Goal: Task Accomplishment & Management: Complete application form

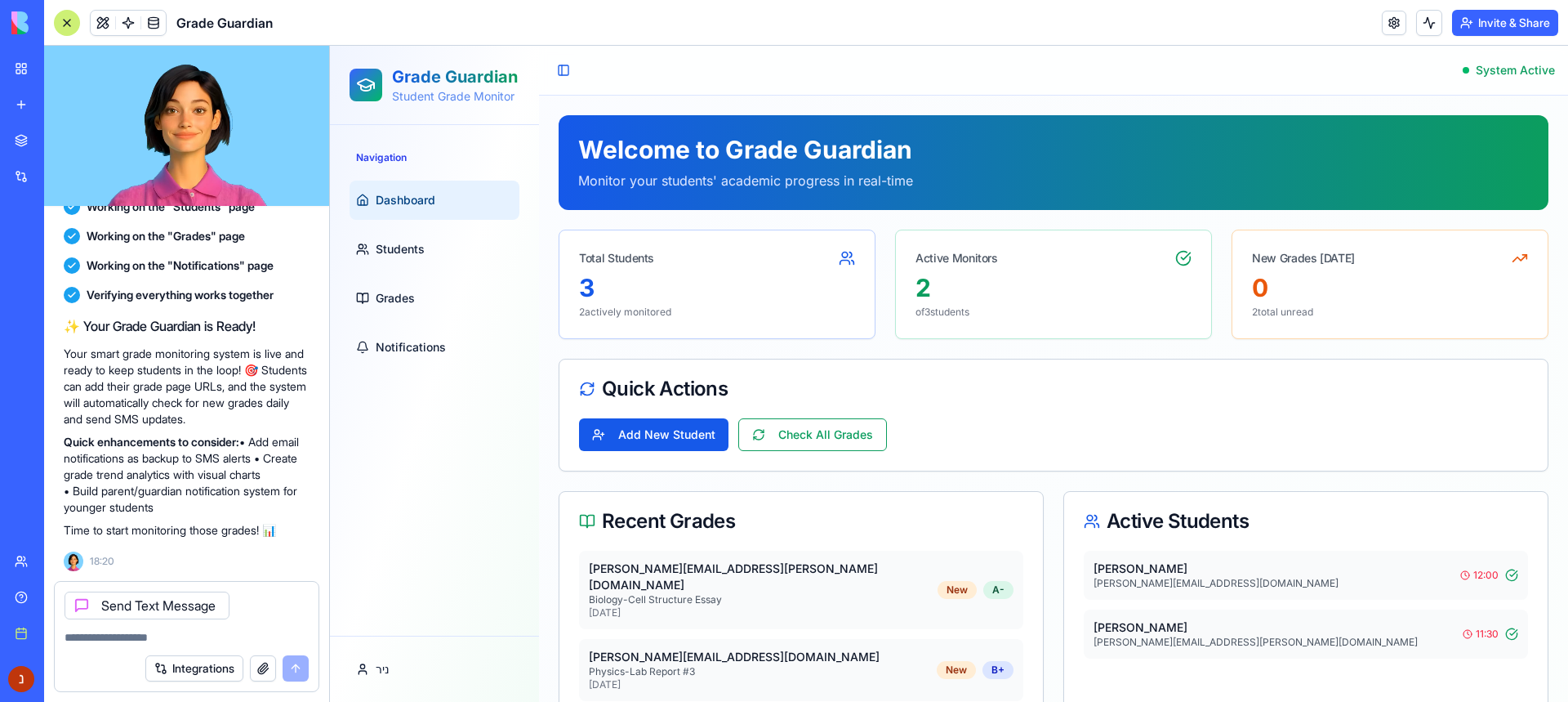
click at [478, 253] on link "Students" at bounding box center [434, 250] width 170 height 39
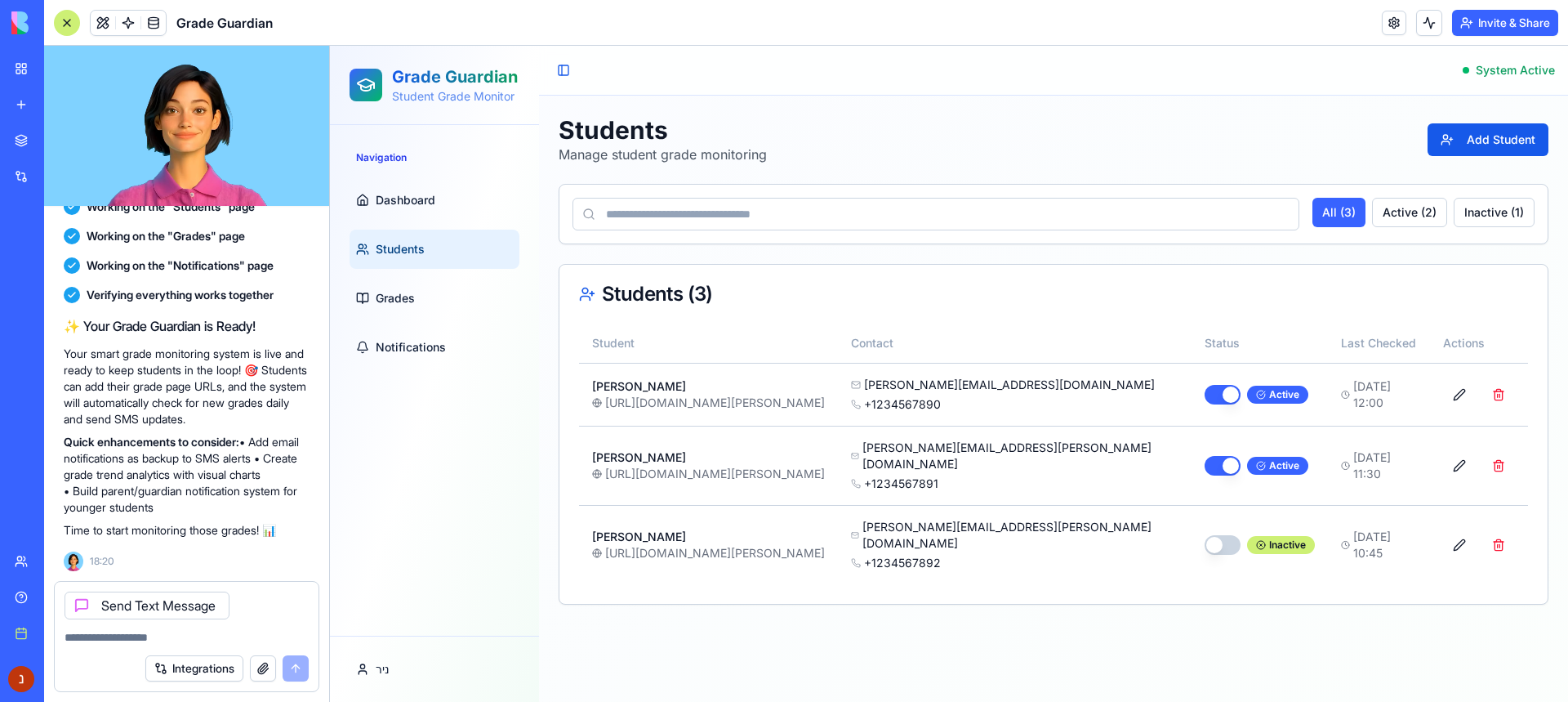
click at [446, 292] on link "Grades" at bounding box center [434, 299] width 170 height 39
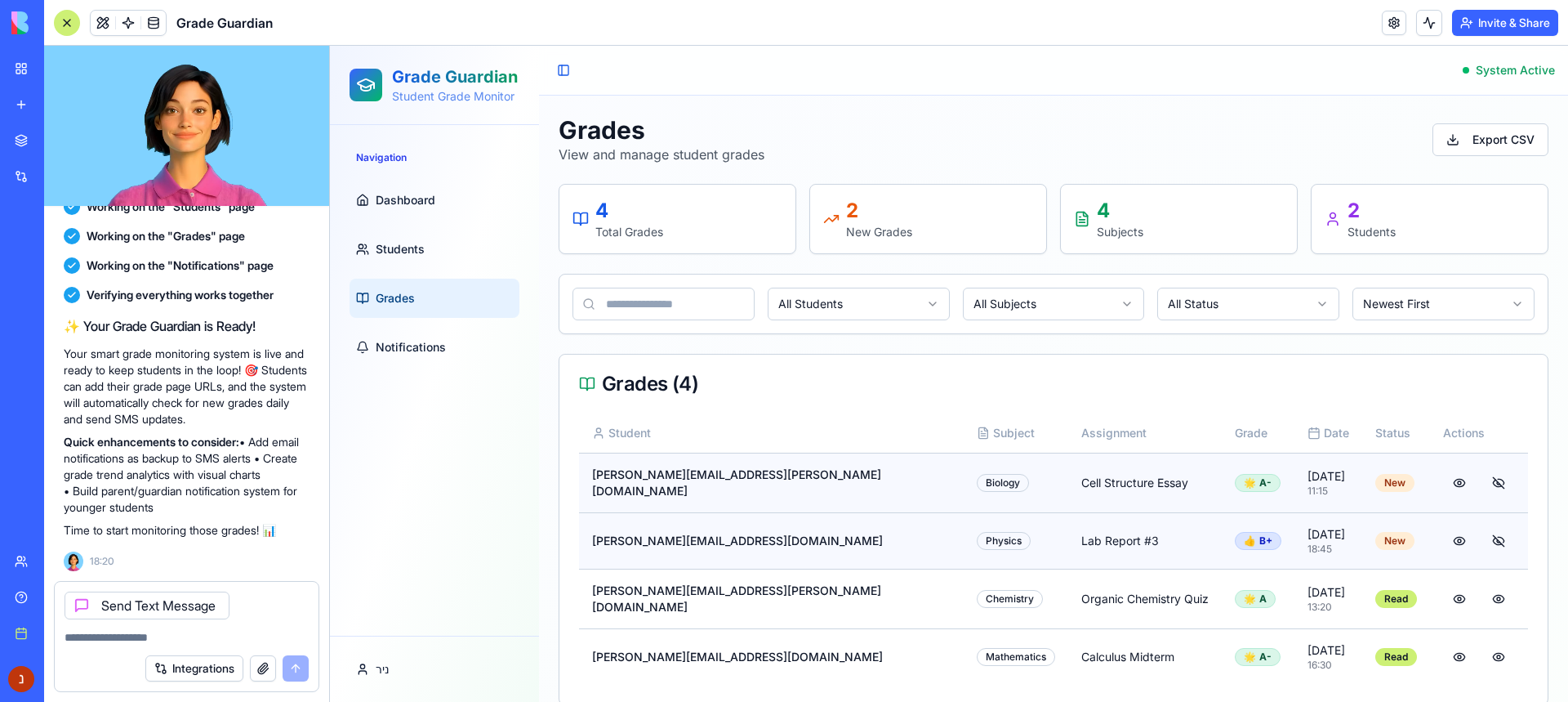
click at [450, 239] on link "Students" at bounding box center [434, 250] width 170 height 39
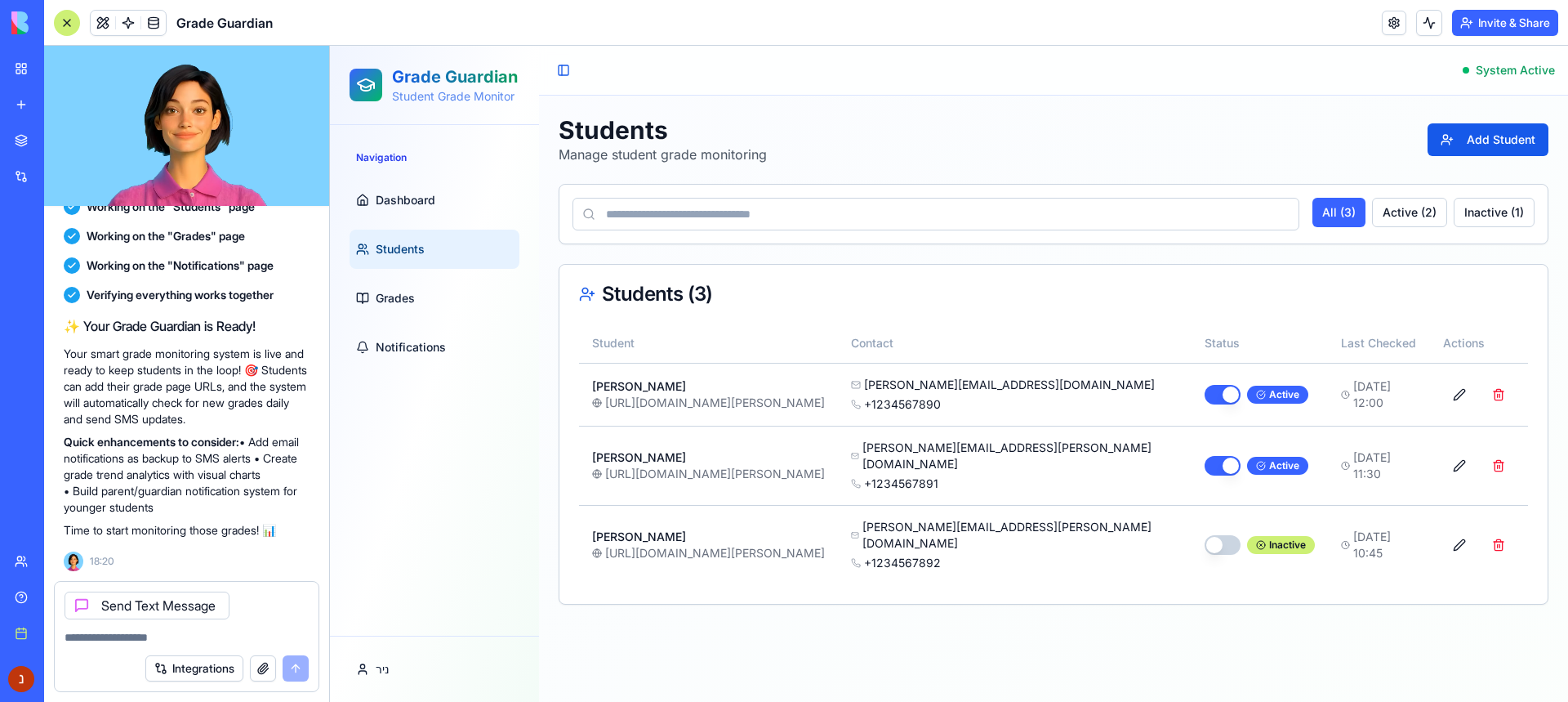
click at [1498, 147] on button "Add Student" at bounding box center [1488, 140] width 121 height 33
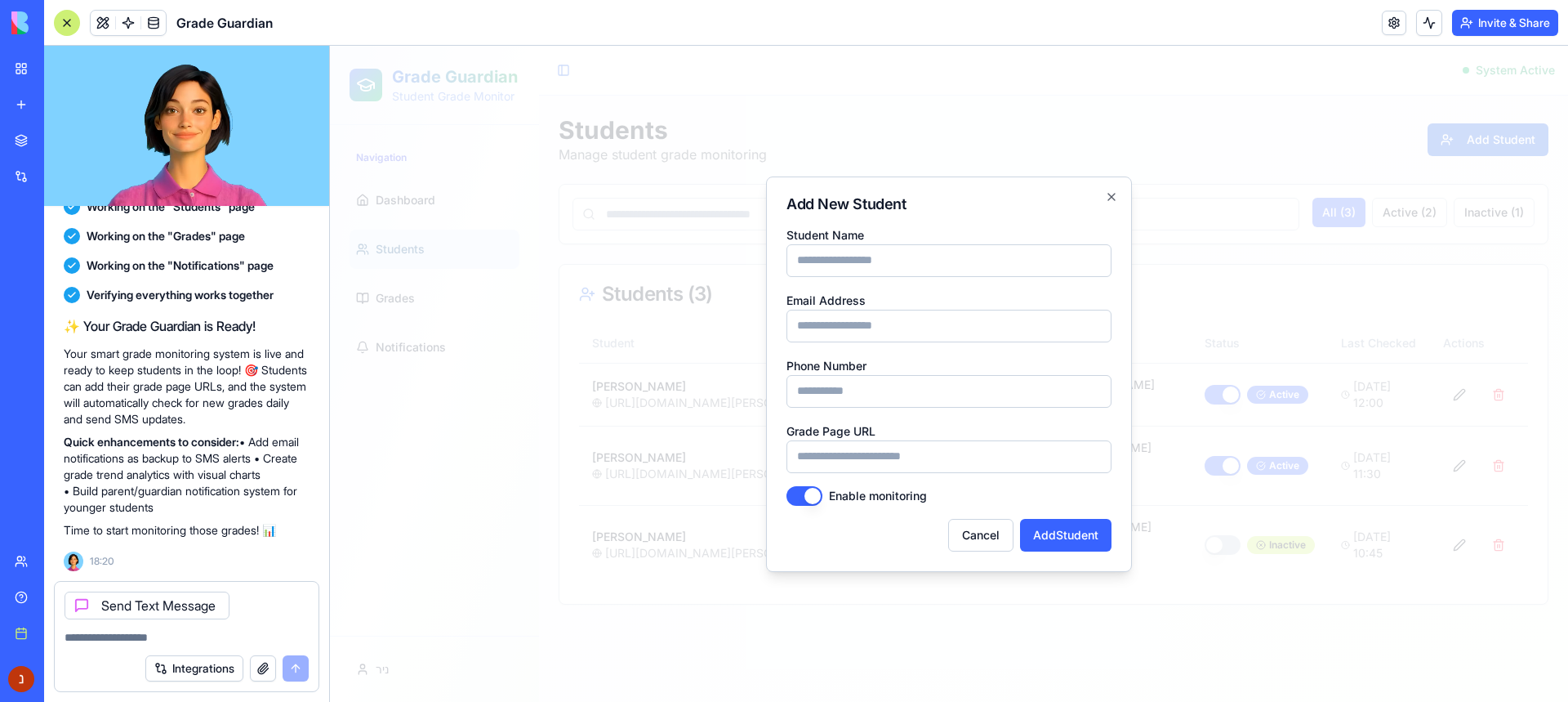
drag, startPoint x: 987, startPoint y: 277, endPoint x: 987, endPoint y: 286, distance: 9.0
drag, startPoint x: 987, startPoint y: 286, endPoint x: 893, endPoint y: 262, distance: 97.0
click at [893, 262] on input "Student Name" at bounding box center [949, 260] width 325 height 33
type input "**********"
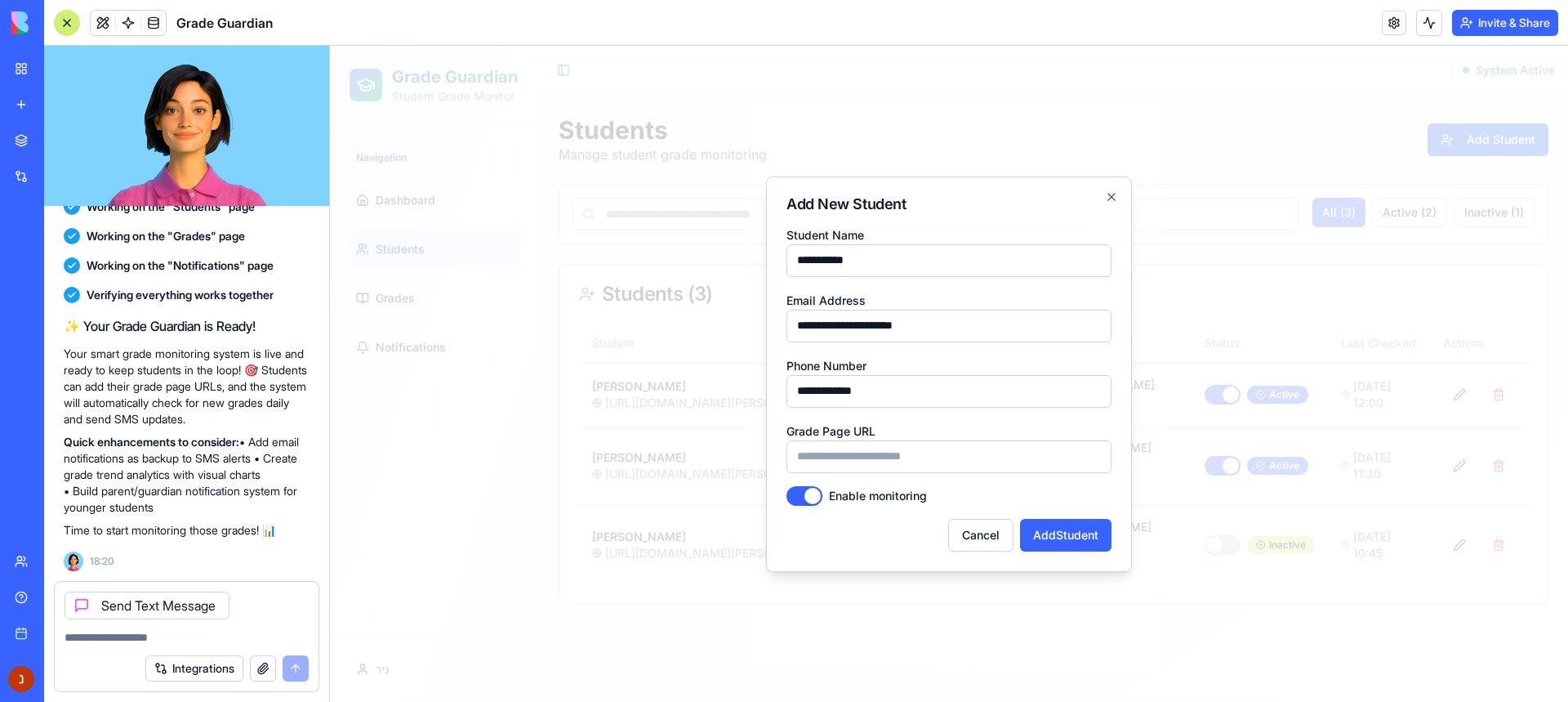
type input "**********"
paste input "**********"
type input "**********"
click at [1066, 542] on button "Add Student" at bounding box center [1066, 535] width 91 height 33
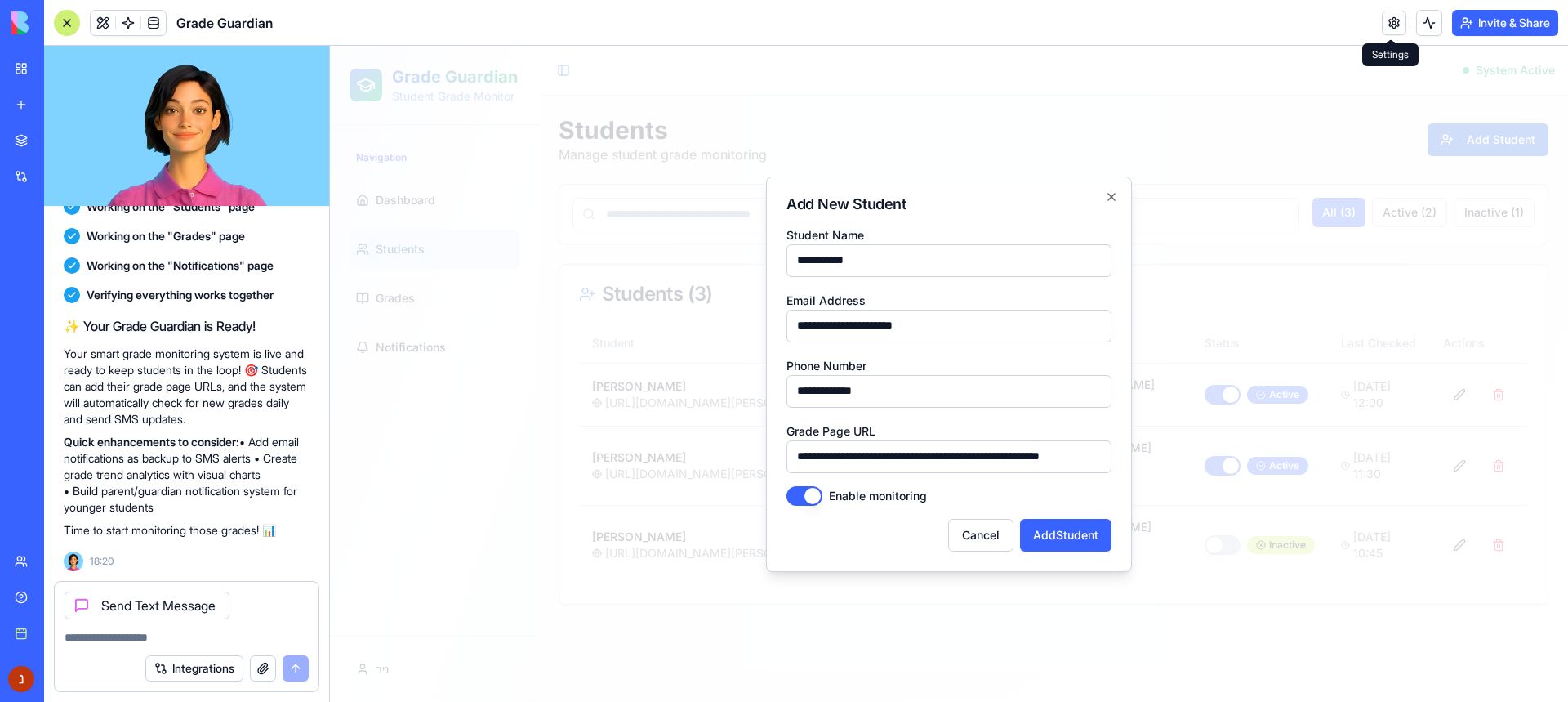
scroll to position [0, 0]
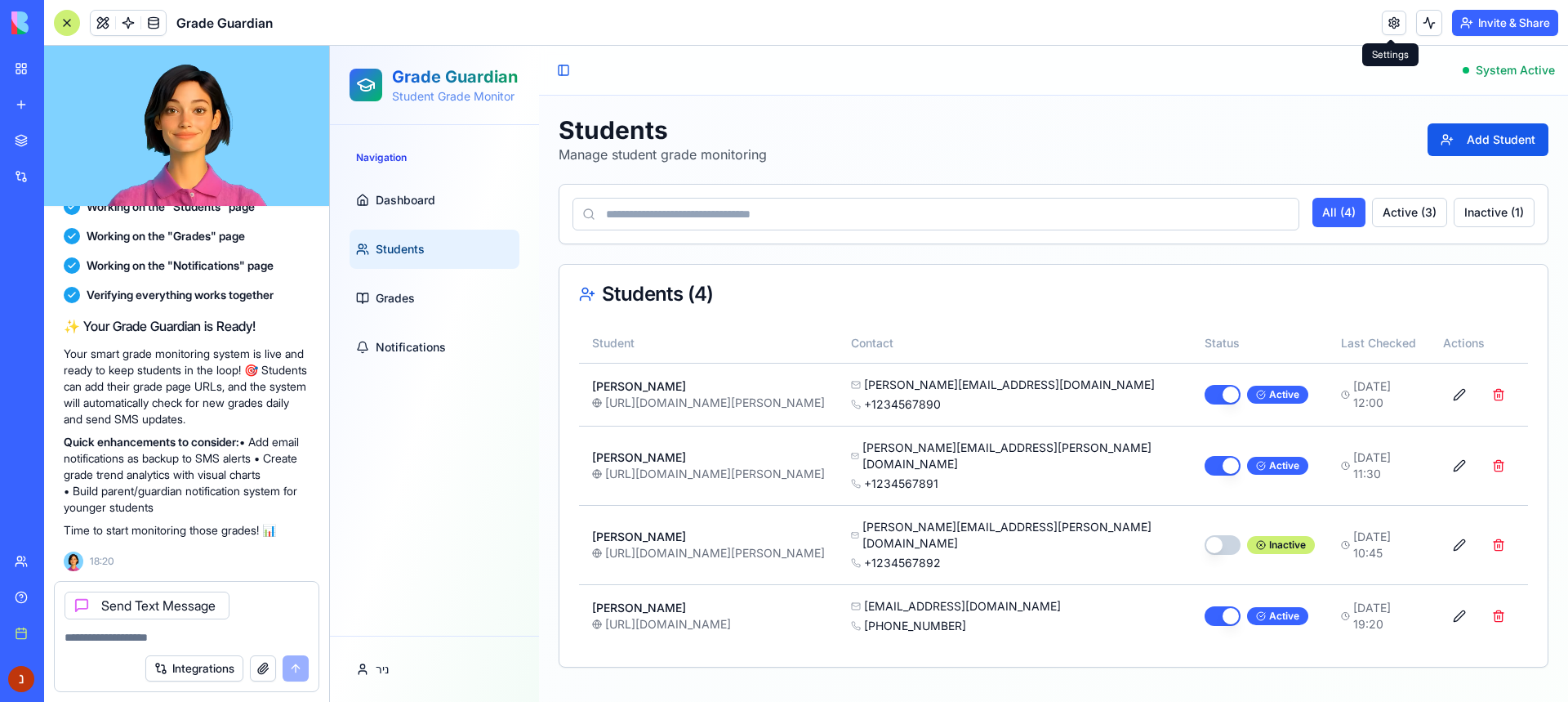
click at [731, 616] on span "[URL][DOMAIN_NAME]" at bounding box center [668, 624] width 126 height 16
click at [423, 290] on link "Grades" at bounding box center [434, 299] width 170 height 39
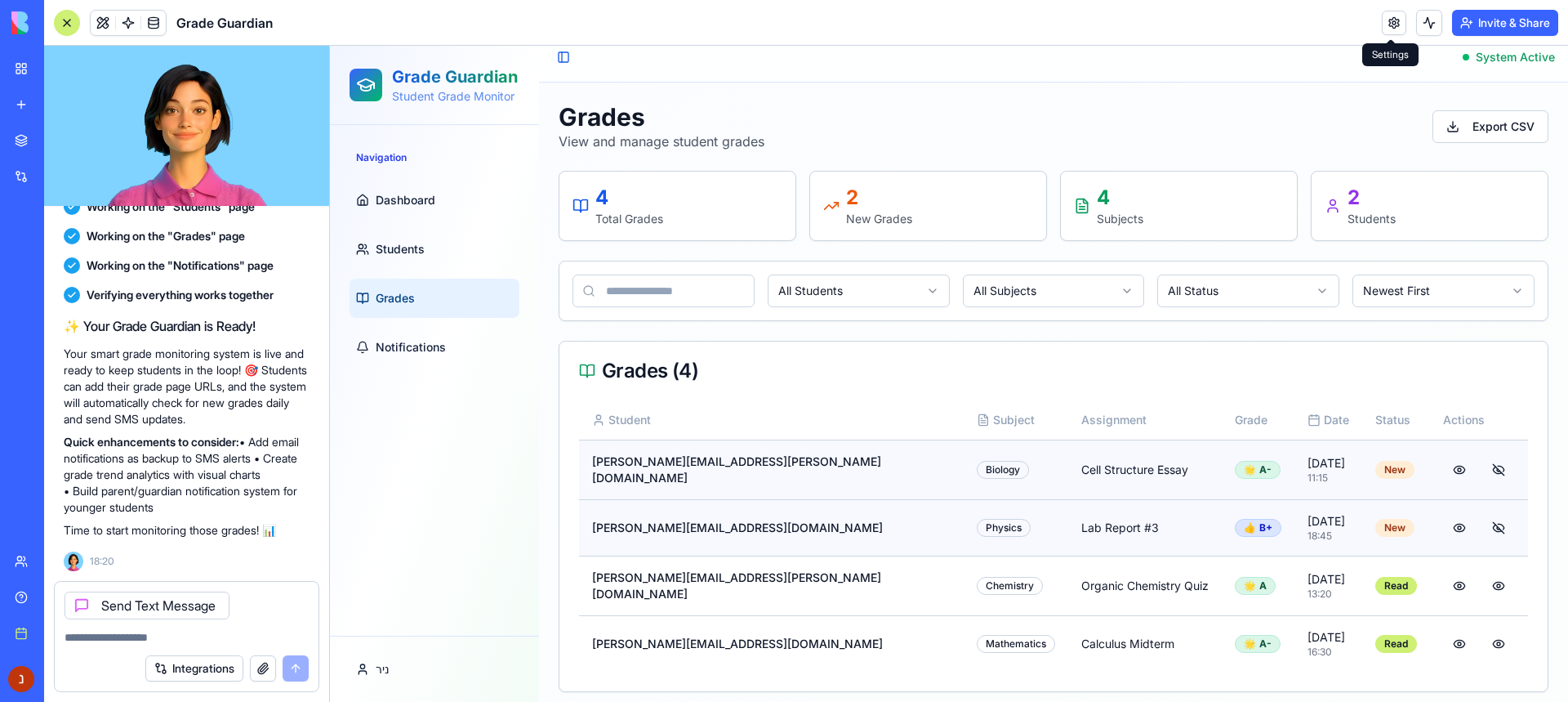
scroll to position [16, 0]
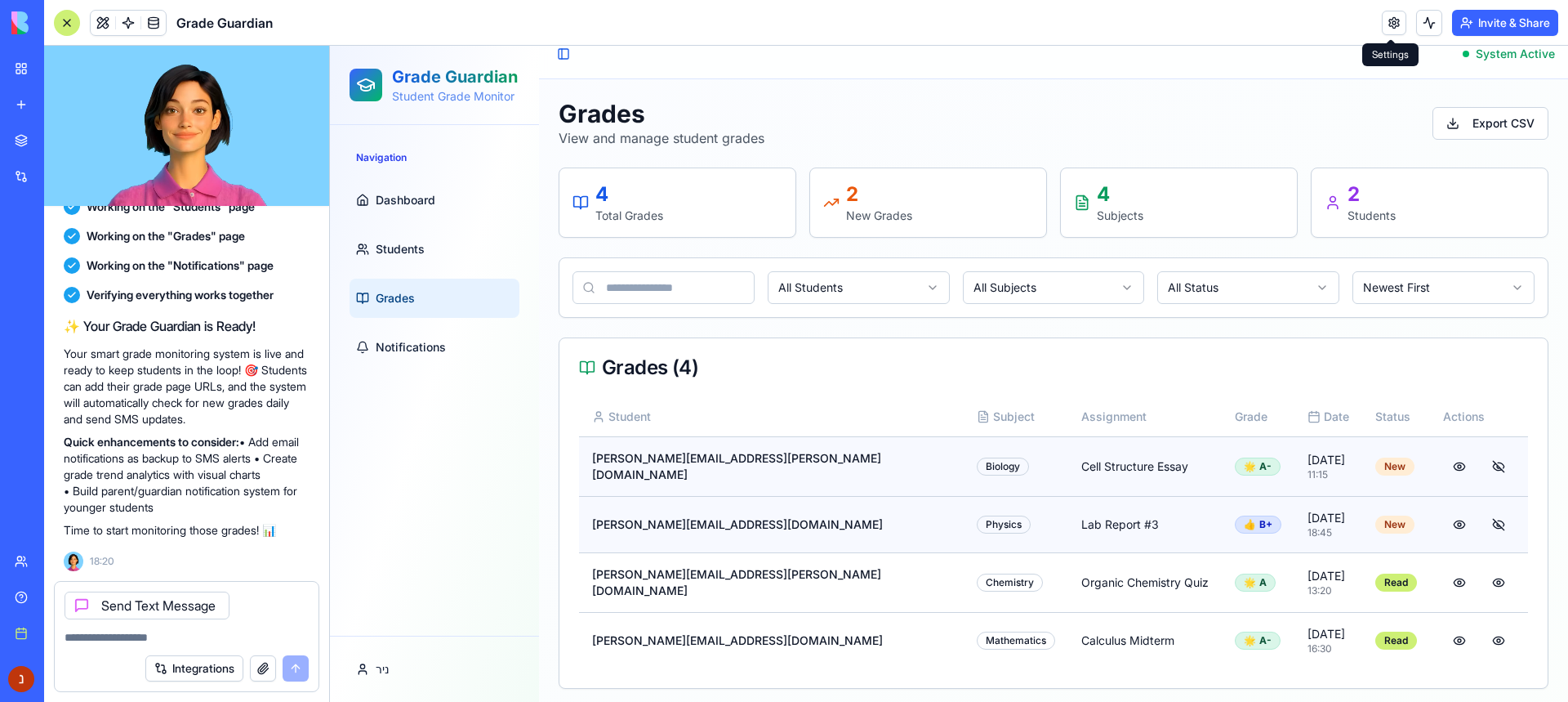
click at [746, 177] on div "4 Total Grades" at bounding box center [678, 202] width 236 height 69
click at [1348, 204] on p "2" at bounding box center [1372, 194] width 48 height 26
click at [400, 347] on span "Notifications" at bounding box center [410, 347] width 71 height 16
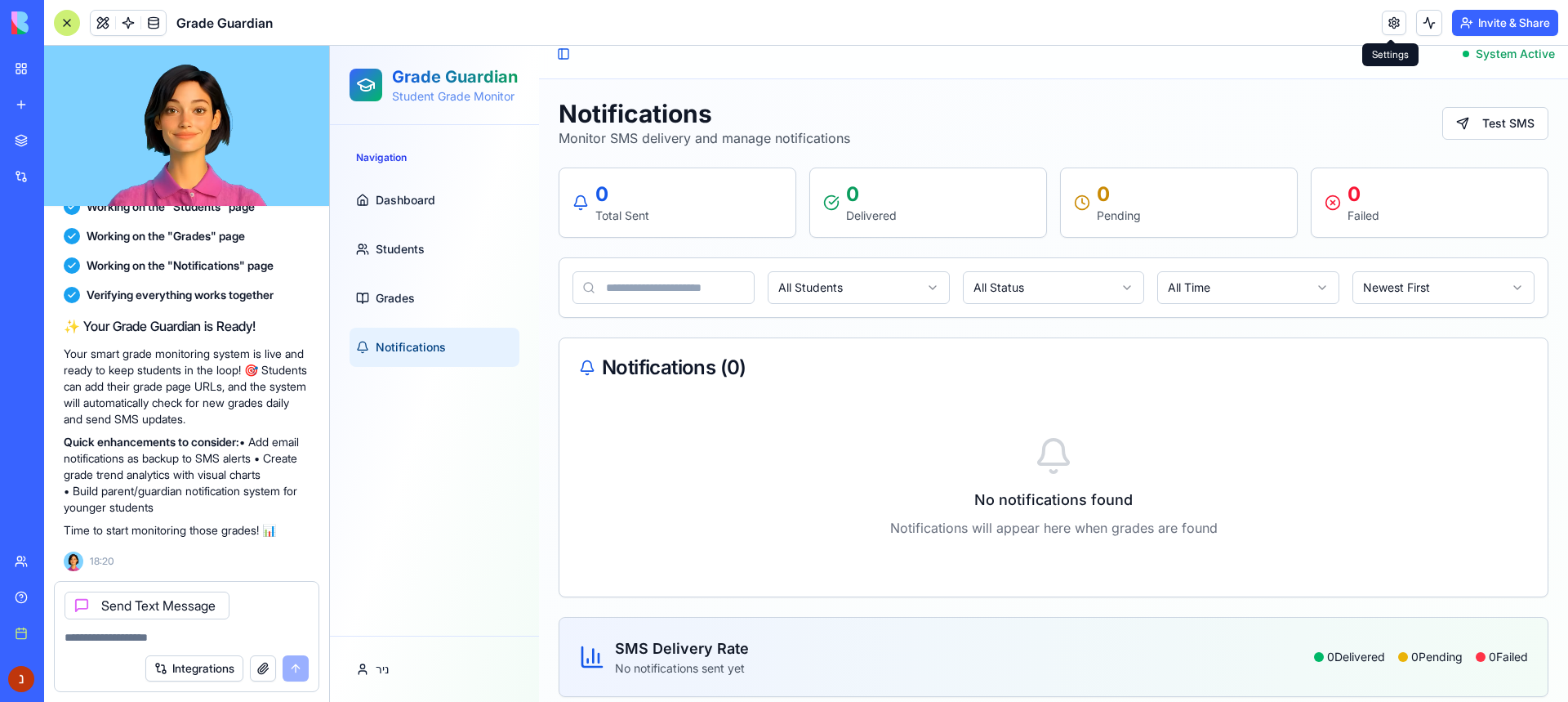
click at [427, 243] on link "Students" at bounding box center [434, 250] width 170 height 39
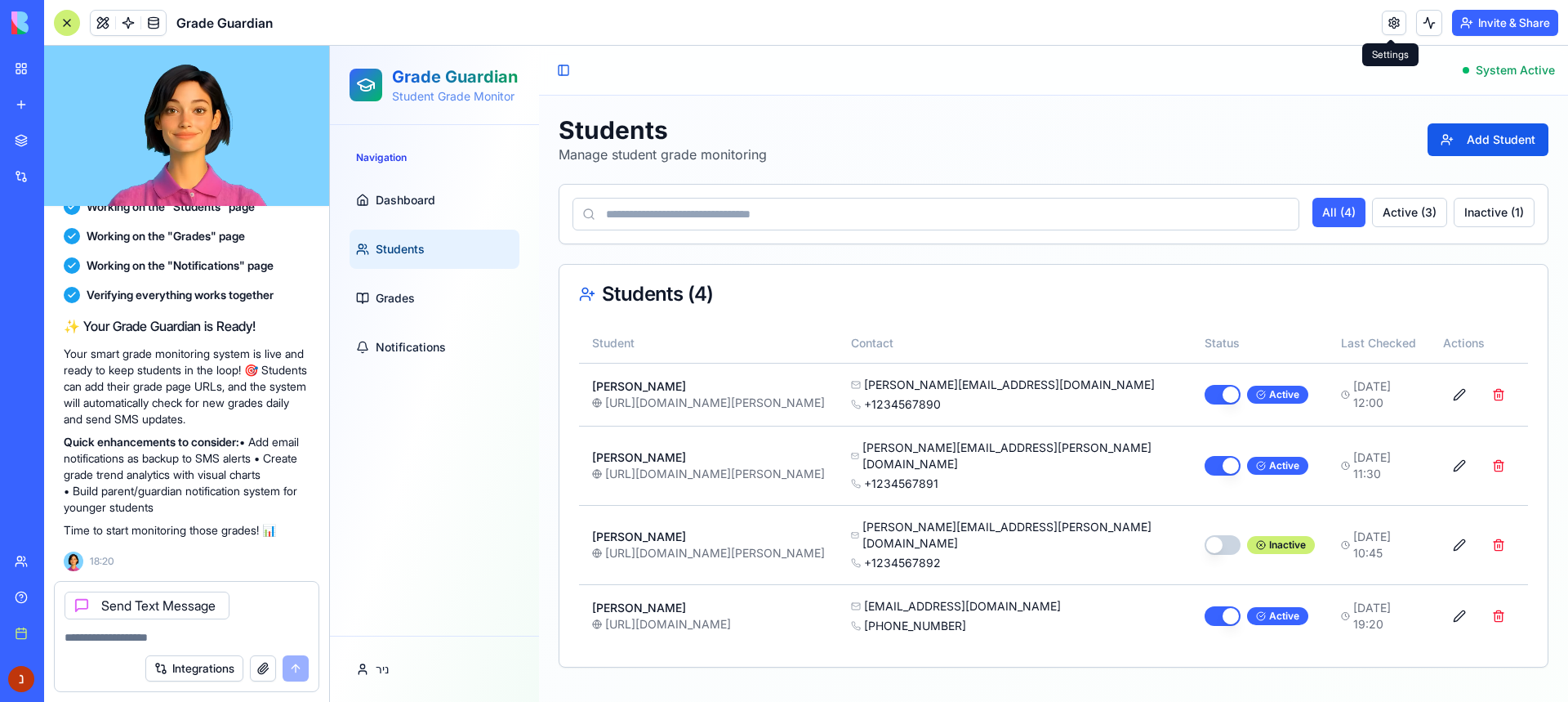
click at [629, 616] on span "[URL][DOMAIN_NAME]" at bounding box center [668, 624] width 126 height 16
click at [625, 600] on p "[PERSON_NAME]" at bounding box center [708, 608] width 232 height 16
click at [121, 642] on textarea at bounding box center [186, 638] width 244 height 16
click at [365, 203] on icon at bounding box center [362, 200] width 13 height 13
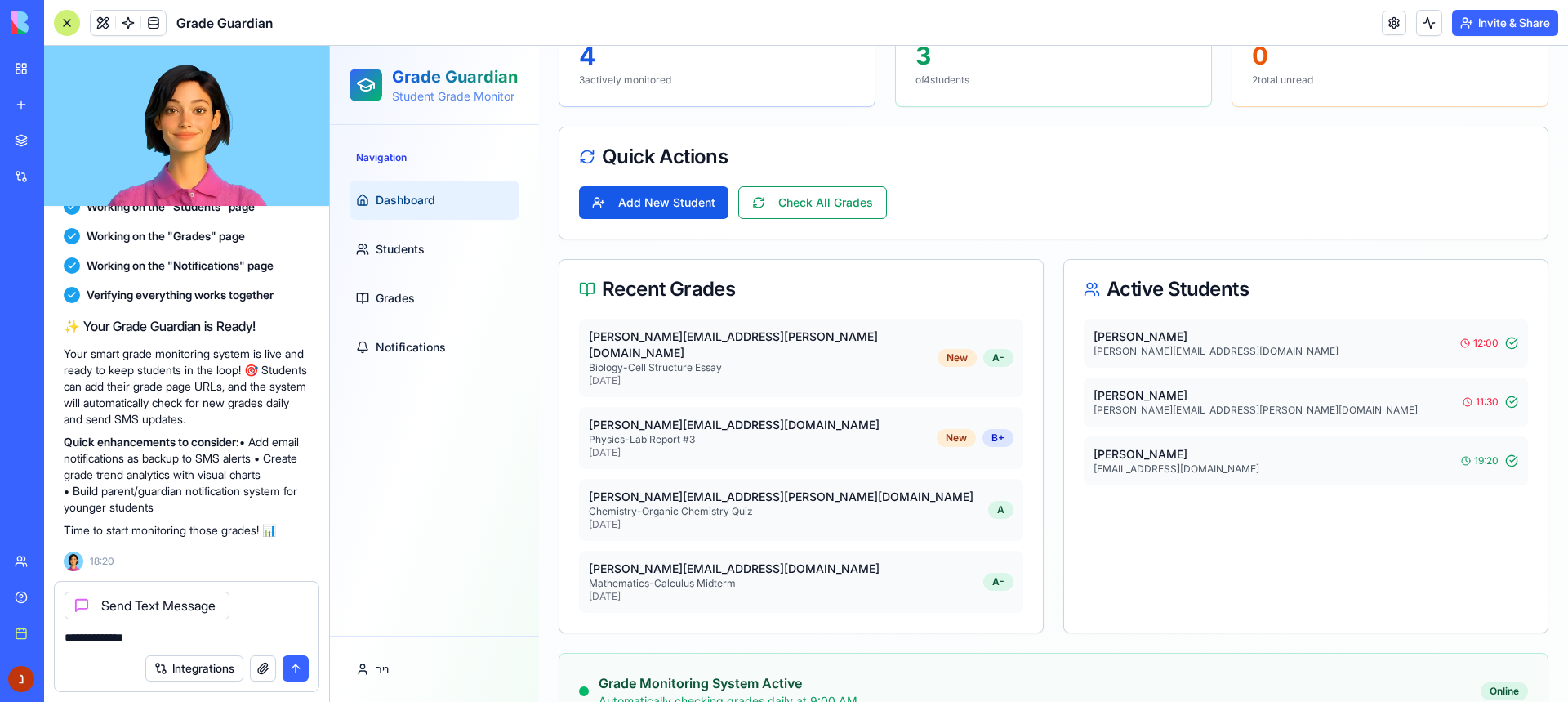
scroll to position [245, 0]
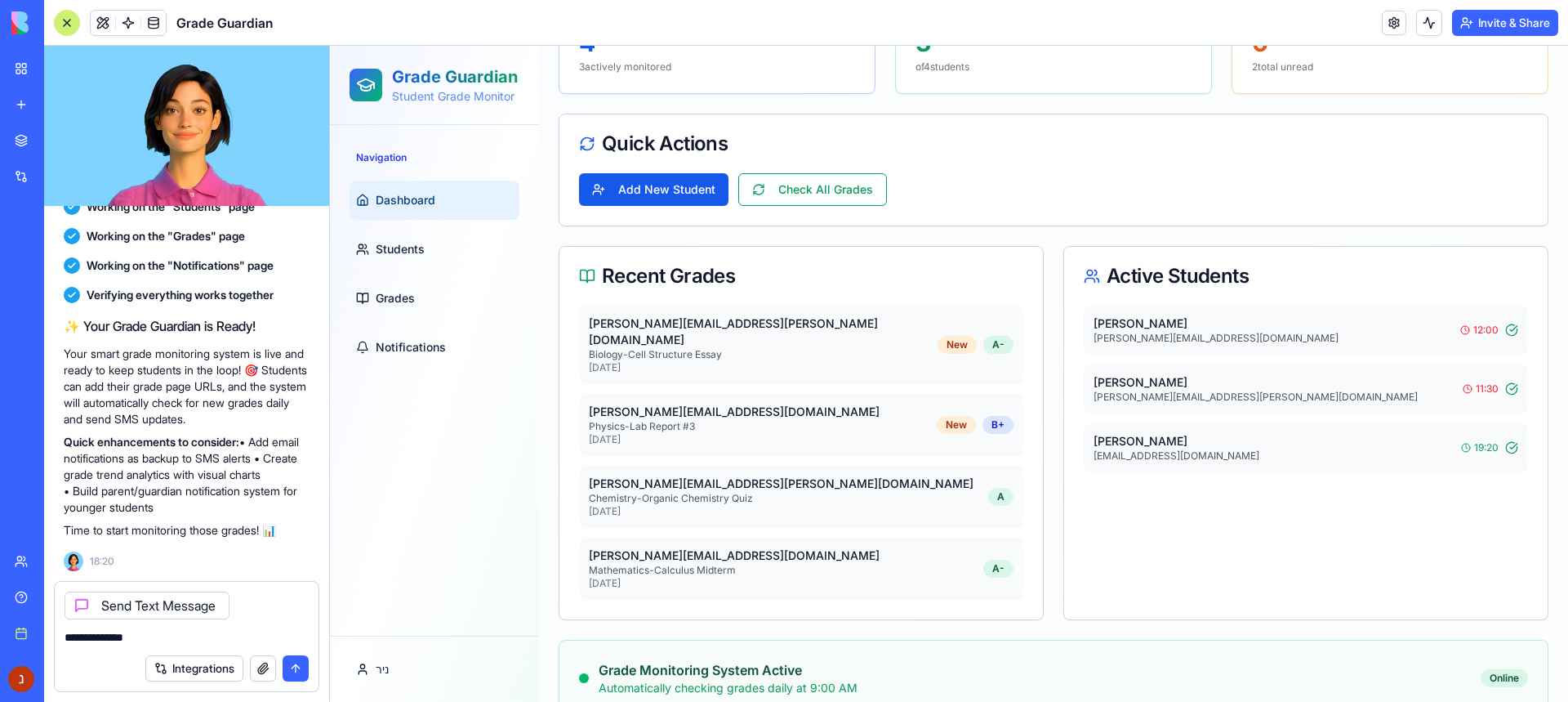
click at [795, 188] on button "Check All Grades" at bounding box center [813, 190] width 148 height 33
click at [773, 184] on button "Check All Grades" at bounding box center [813, 190] width 148 height 33
click at [774, 184] on button "Check All Grades" at bounding box center [813, 190] width 148 height 33
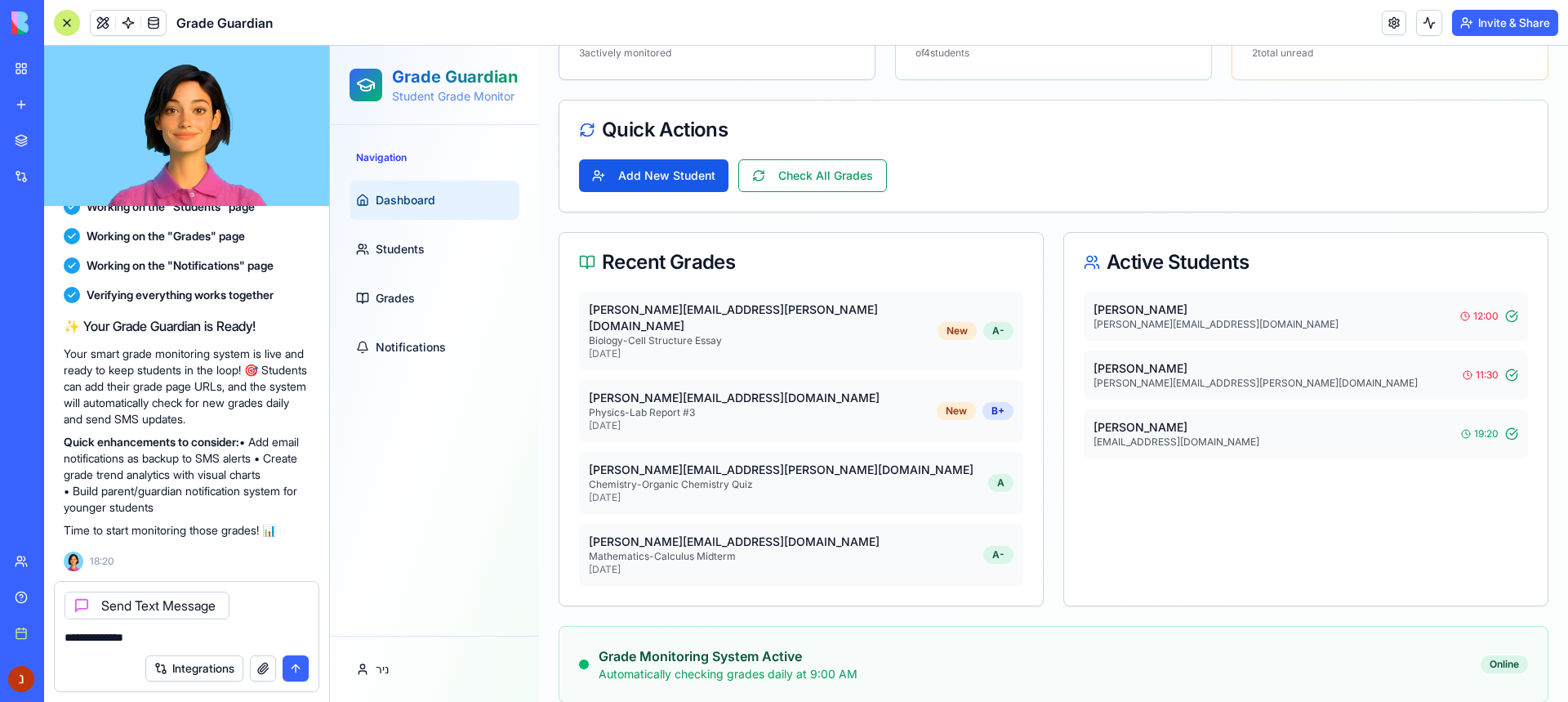
scroll to position [263, 0]
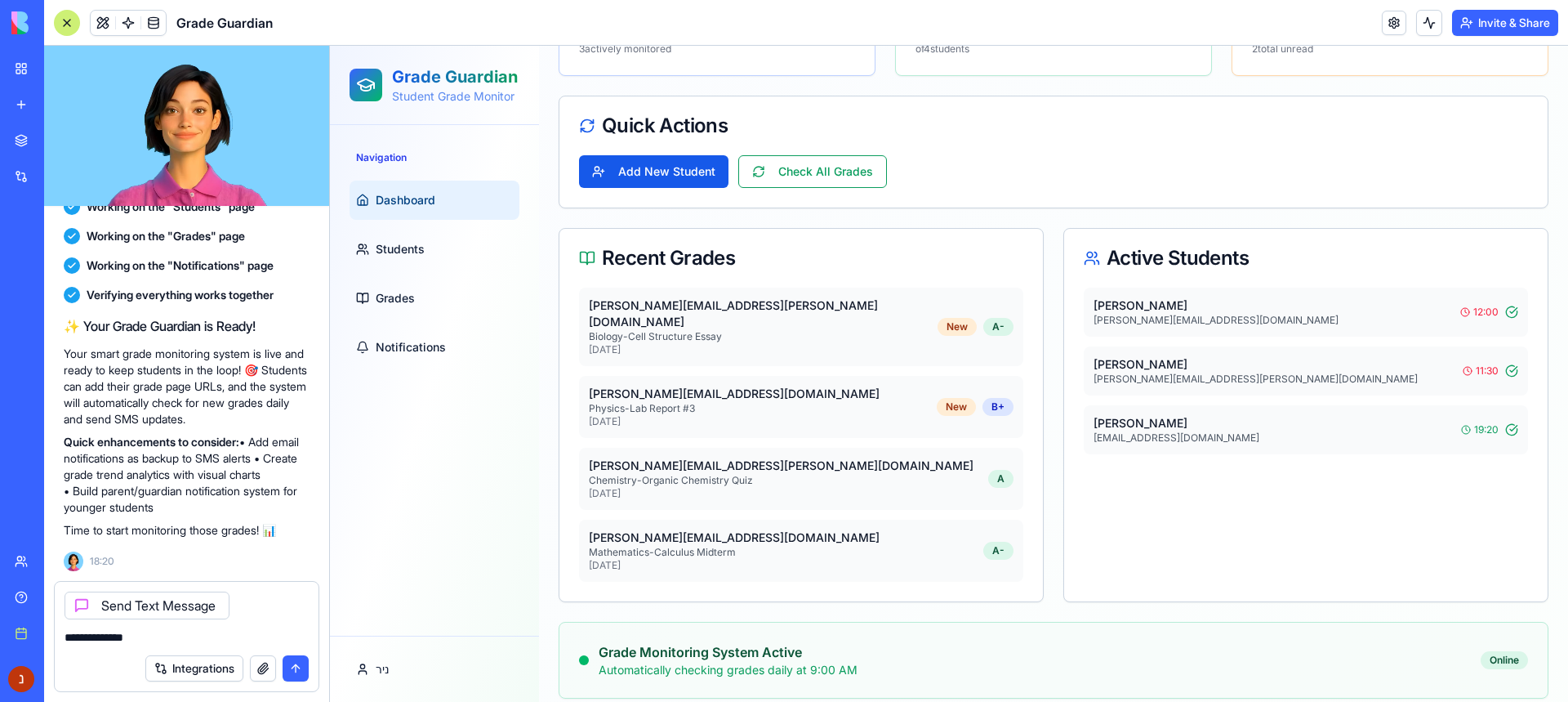
click at [1397, 642] on div "Grade Monitoring System Active Automatically checking grades daily at 9:00 AM O…" at bounding box center [1054, 660] width 949 height 36
click at [1489, 651] on div "Online" at bounding box center [1504, 660] width 47 height 18
click at [1277, 411] on div "[PERSON_NAME] [EMAIL_ADDRESS][DOMAIN_NAME] 19:20" at bounding box center [1305, 429] width 444 height 49
click at [1477, 422] on div "[PERSON_NAME] [EMAIL_ADDRESS][DOMAIN_NAME] 19:20" at bounding box center [1305, 429] width 444 height 49
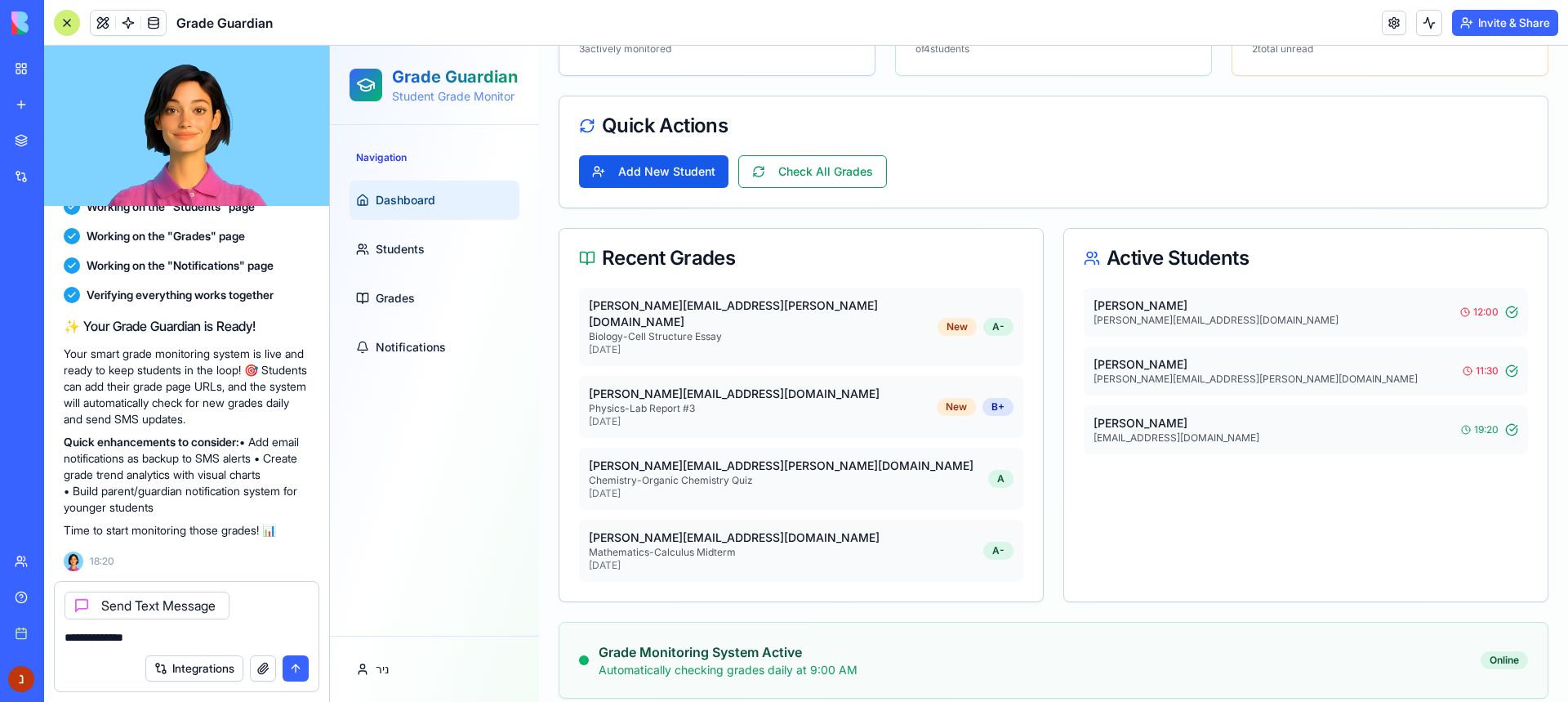
click at [1454, 421] on div "[PERSON_NAME] [EMAIL_ADDRESS][DOMAIN_NAME] 19:20" at bounding box center [1305, 429] width 444 height 49
click at [170, 632] on textarea "**********" at bounding box center [186, 638] width 244 height 16
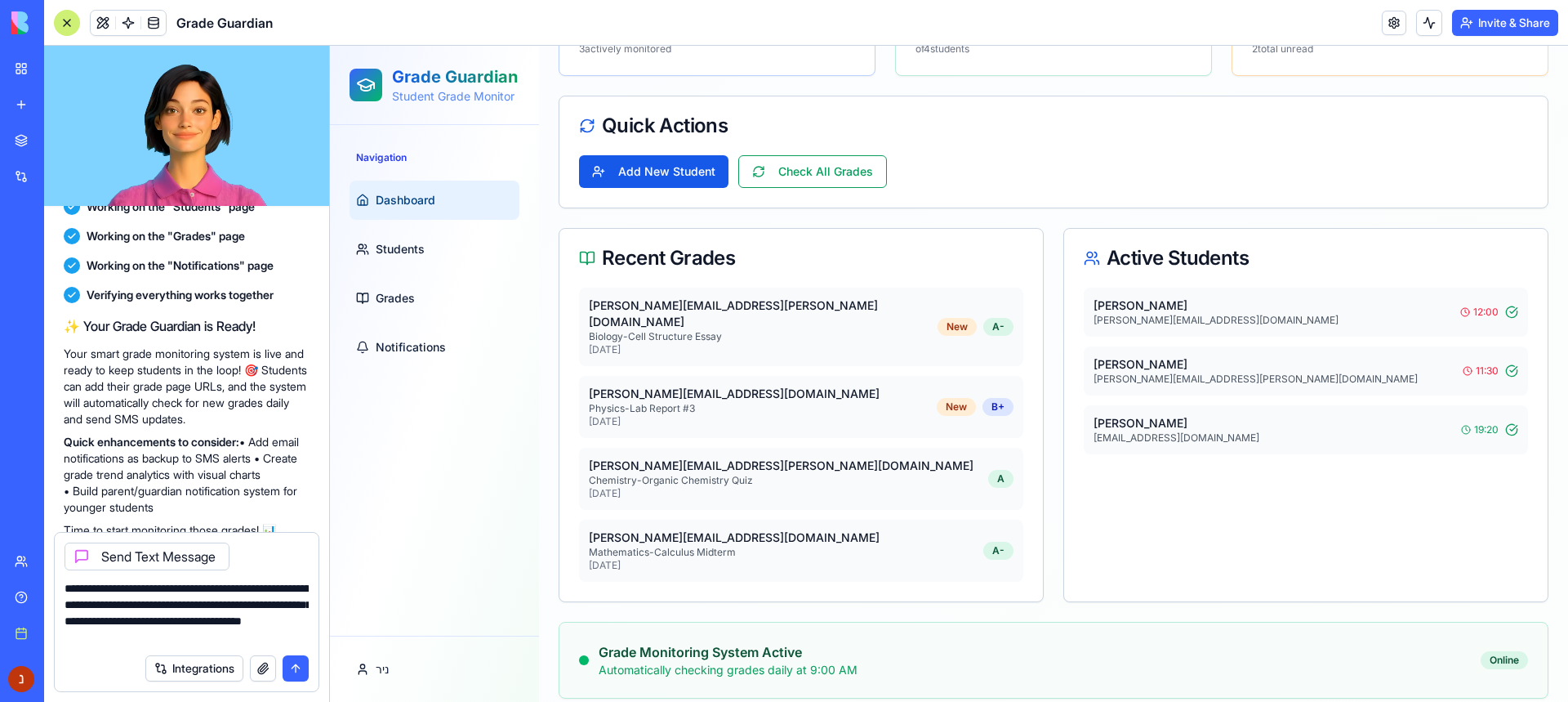
type textarea "**********"
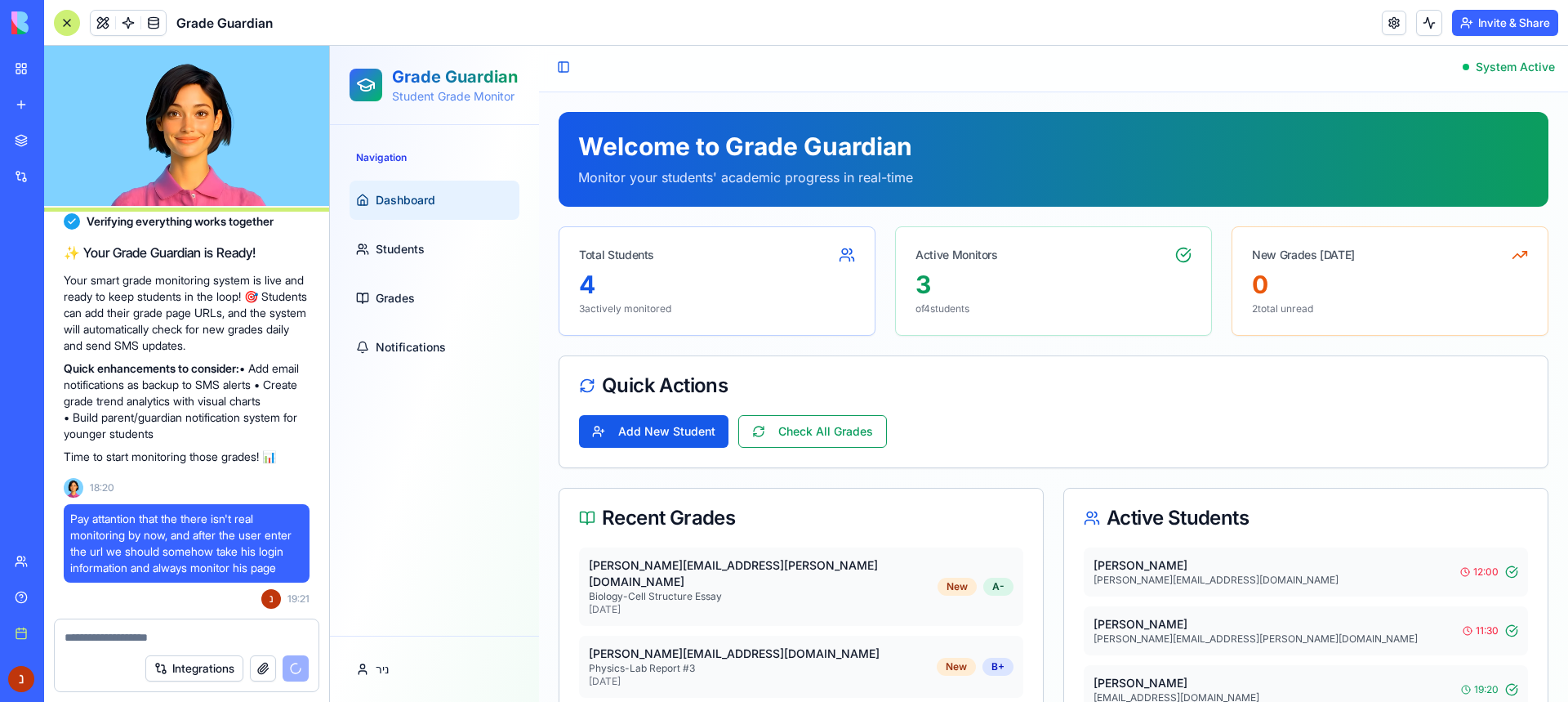
scroll to position [0, 0]
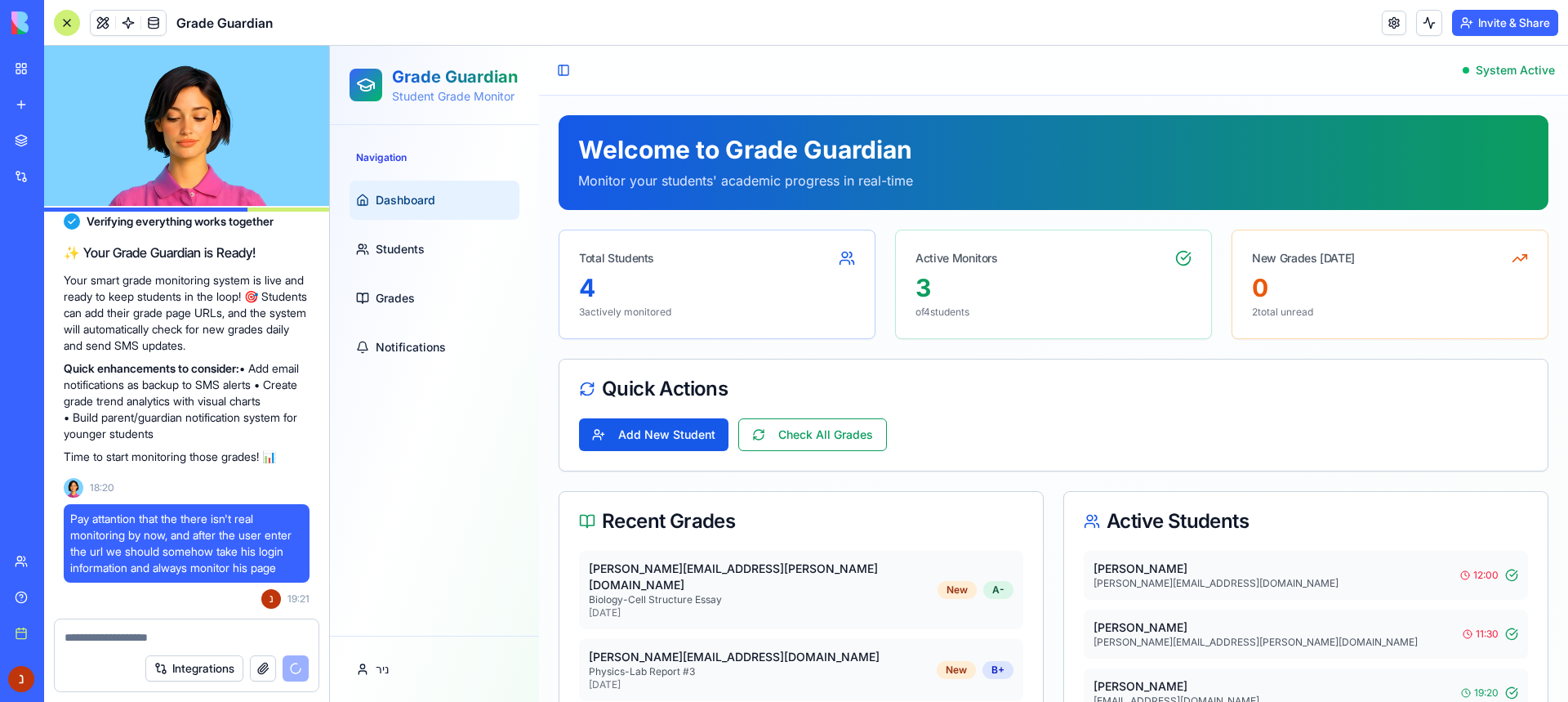
click at [1425, 321] on div "0 2 total unread" at bounding box center [1390, 305] width 316 height 65
click at [1070, 322] on div "3 of 4 students" at bounding box center [1053, 305] width 316 height 65
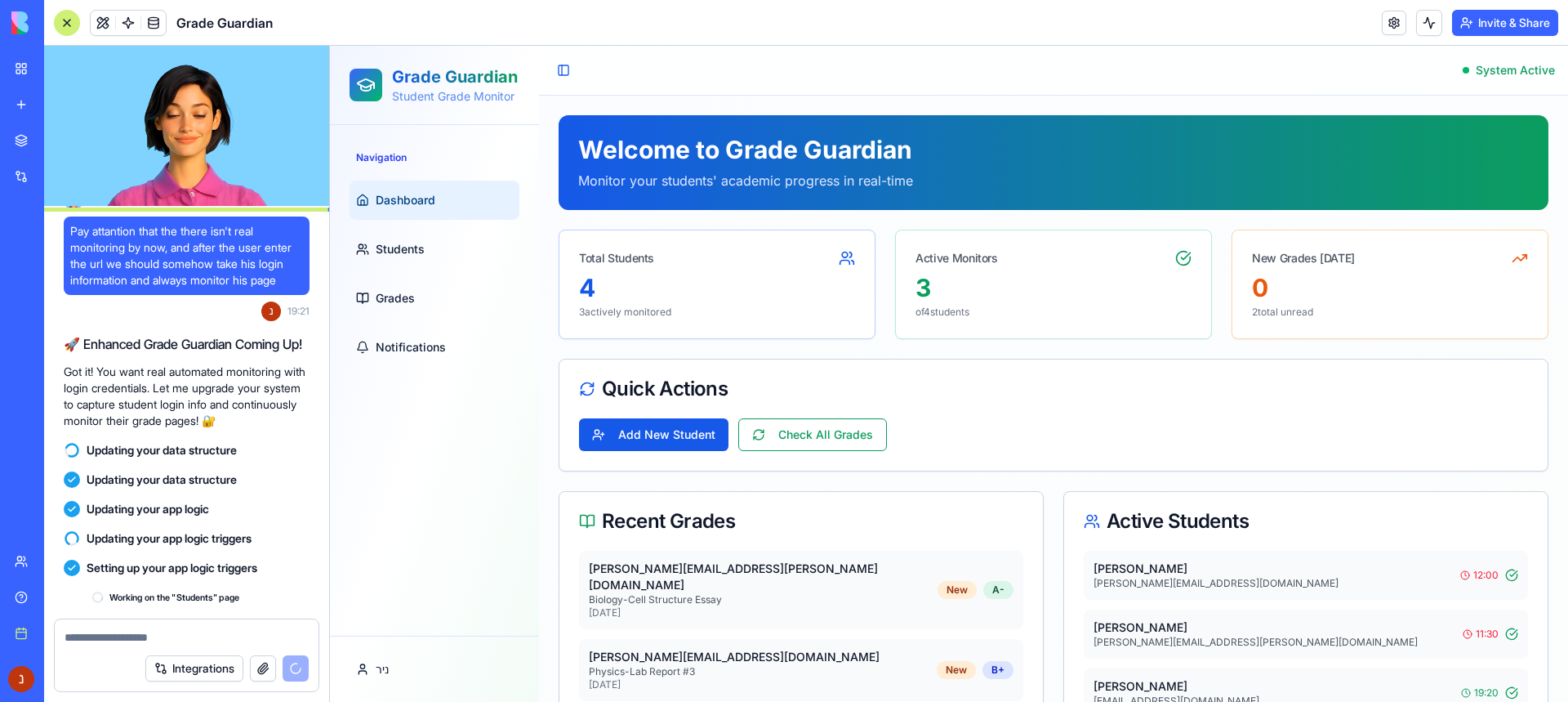
scroll to position [1121, 0]
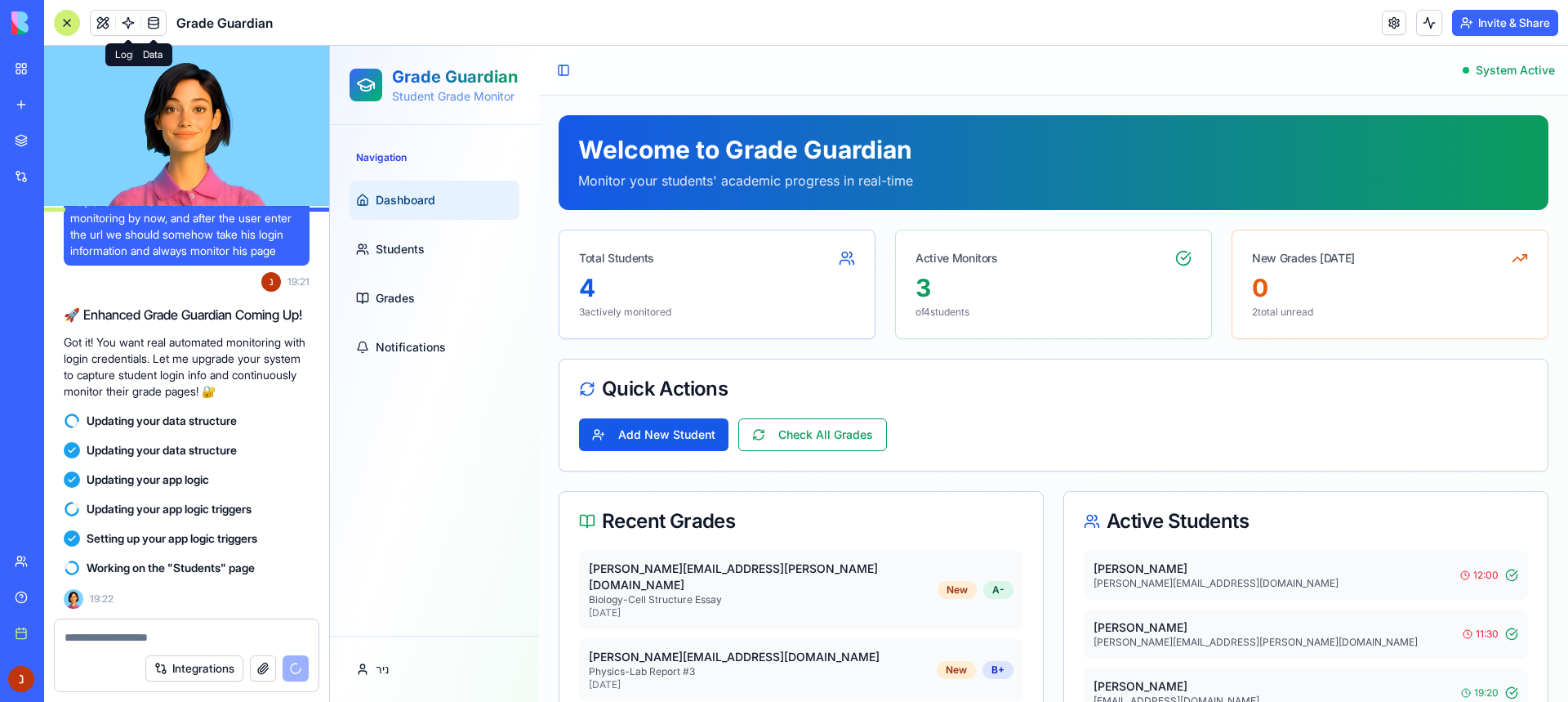
click at [132, 26] on span at bounding box center [153, 22] width 46 height 46
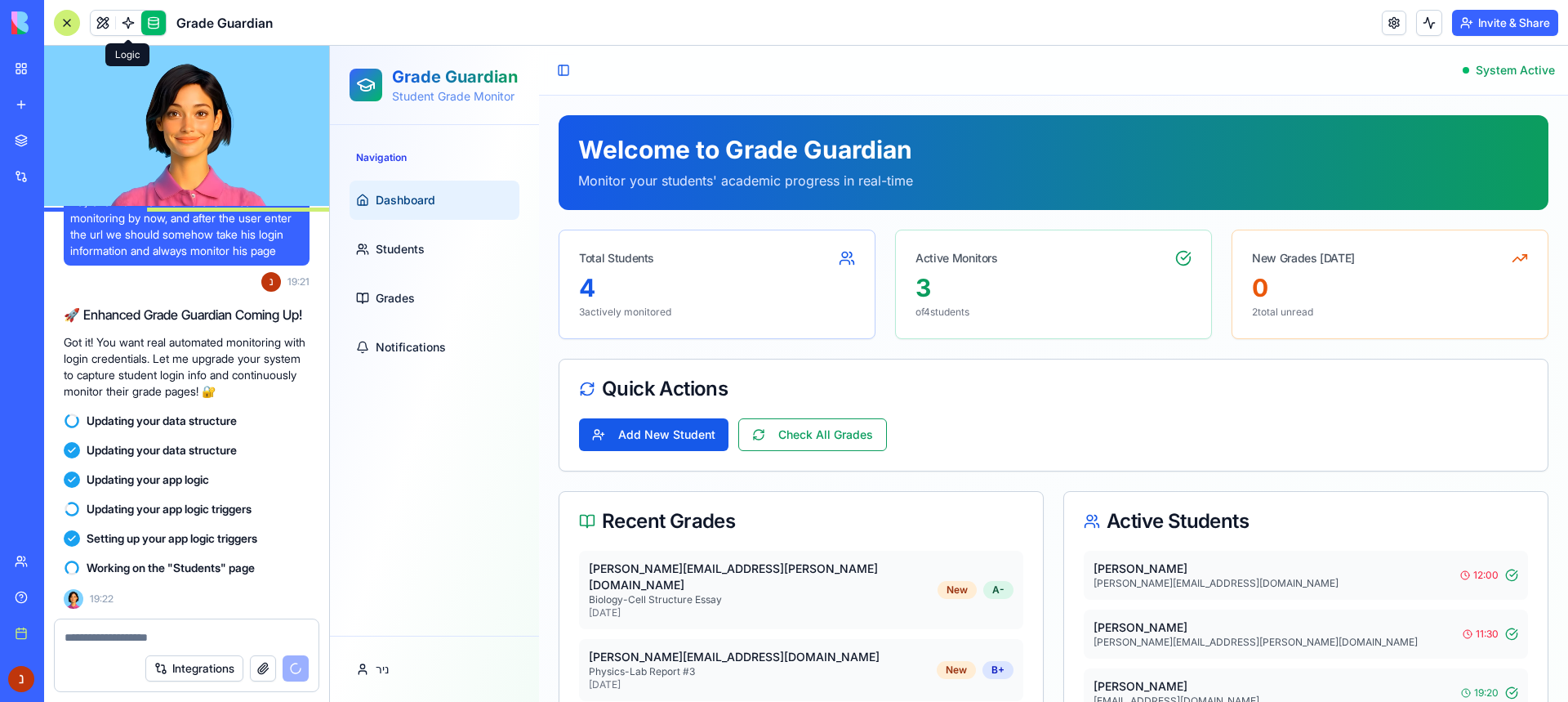
click at [128, 26] on span at bounding box center [128, 22] width 46 height 46
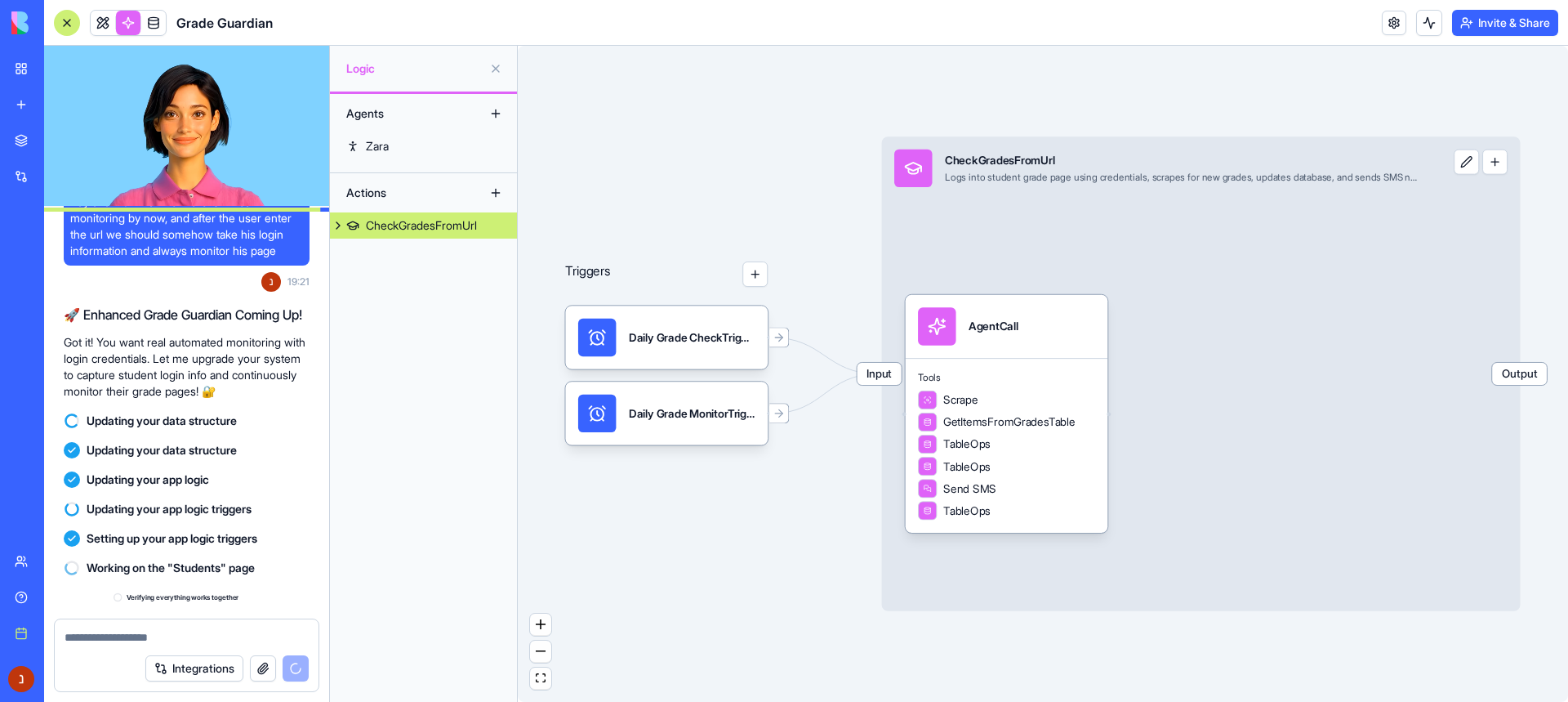
scroll to position [1149, 0]
